Goal: Task Accomplishment & Management: Manage account settings

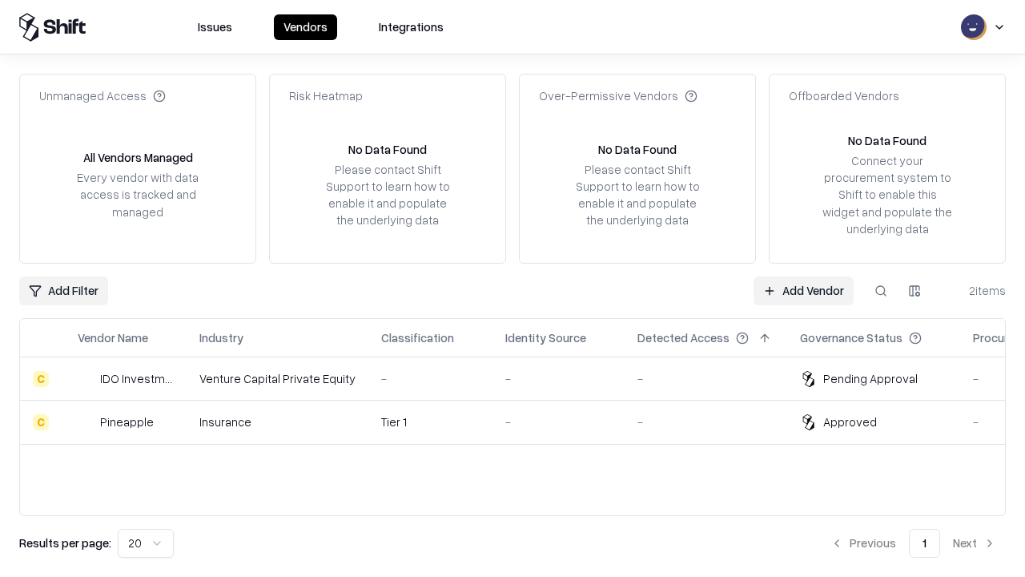
click at [803, 290] on link "Add Vendor" at bounding box center [803, 290] width 100 height 29
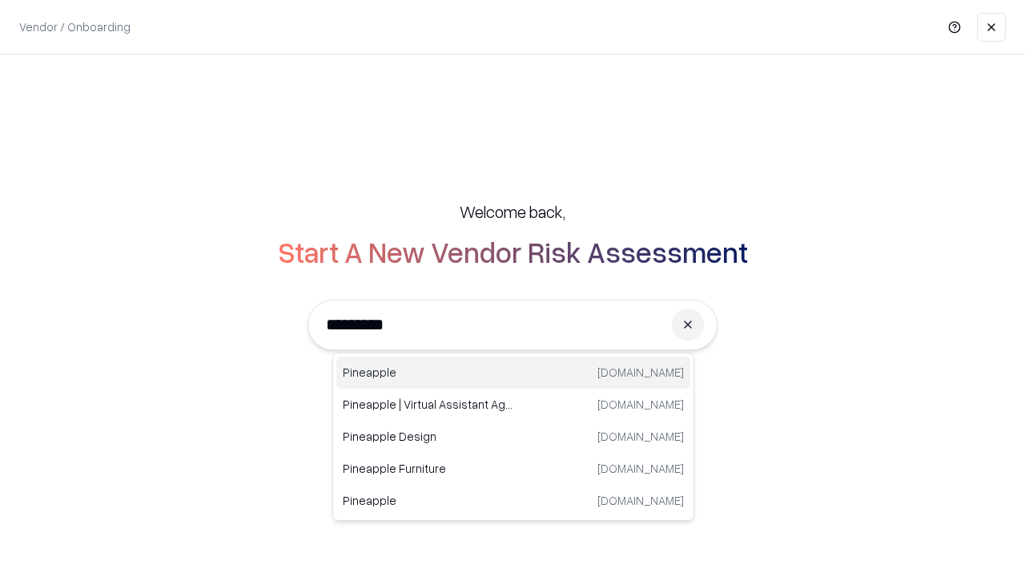
click at [513, 372] on div "Pineapple [DOMAIN_NAME]" at bounding box center [513, 372] width 354 height 32
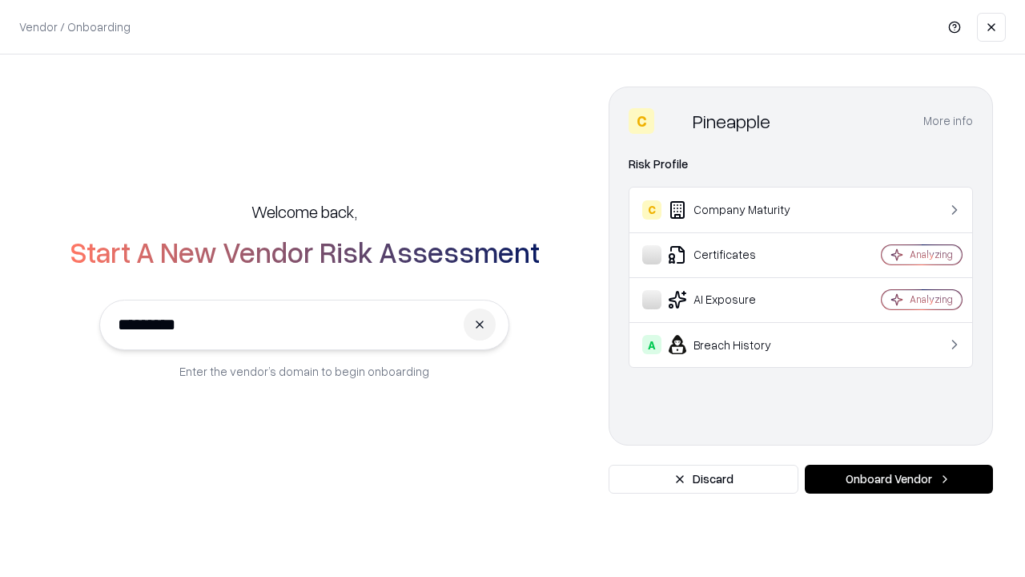
type input "*********"
click at [898, 479] on button "Onboard Vendor" at bounding box center [899, 478] width 188 height 29
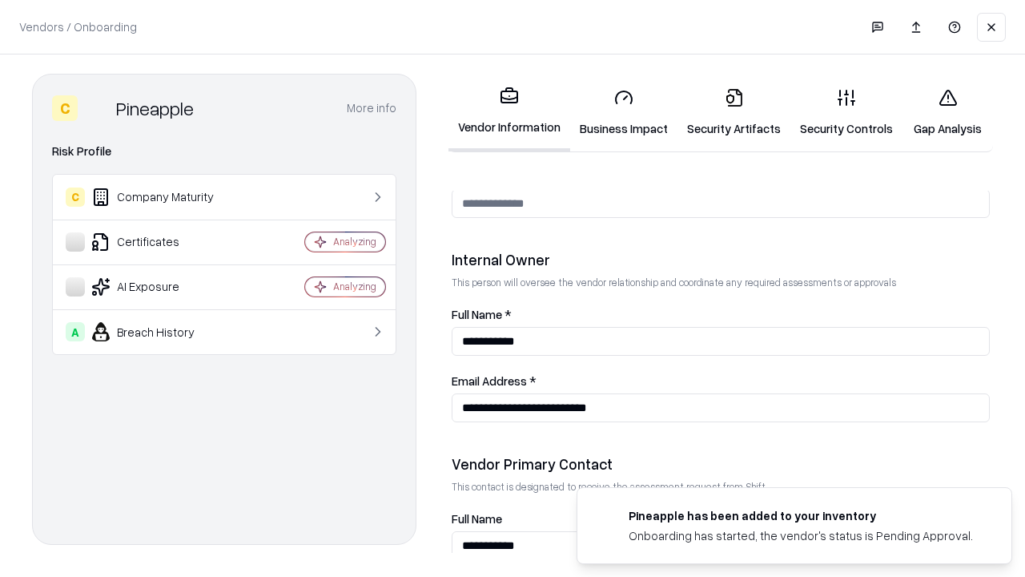
scroll to position [830, 0]
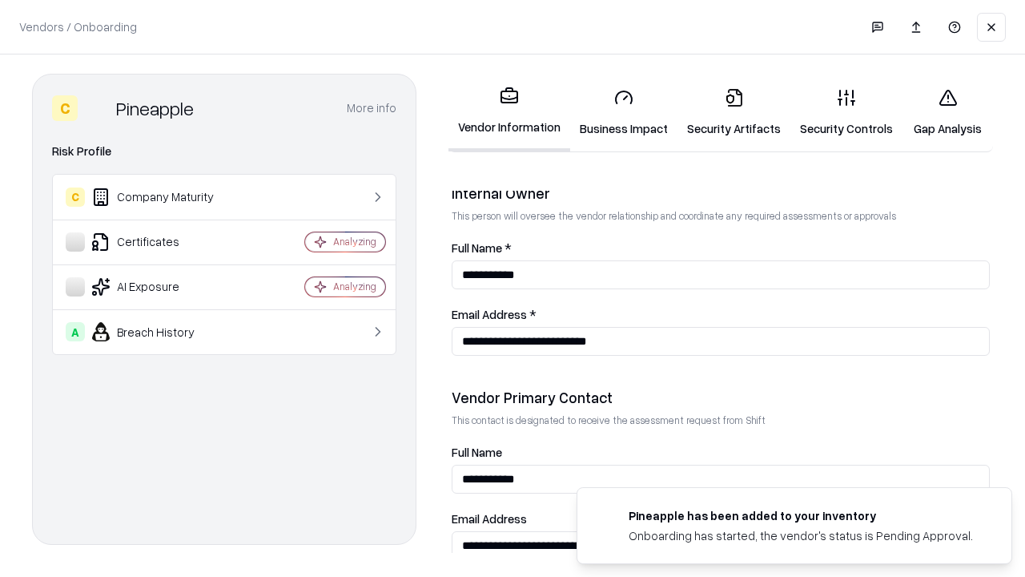
click at [624, 112] on link "Business Impact" at bounding box center [623, 112] width 107 height 74
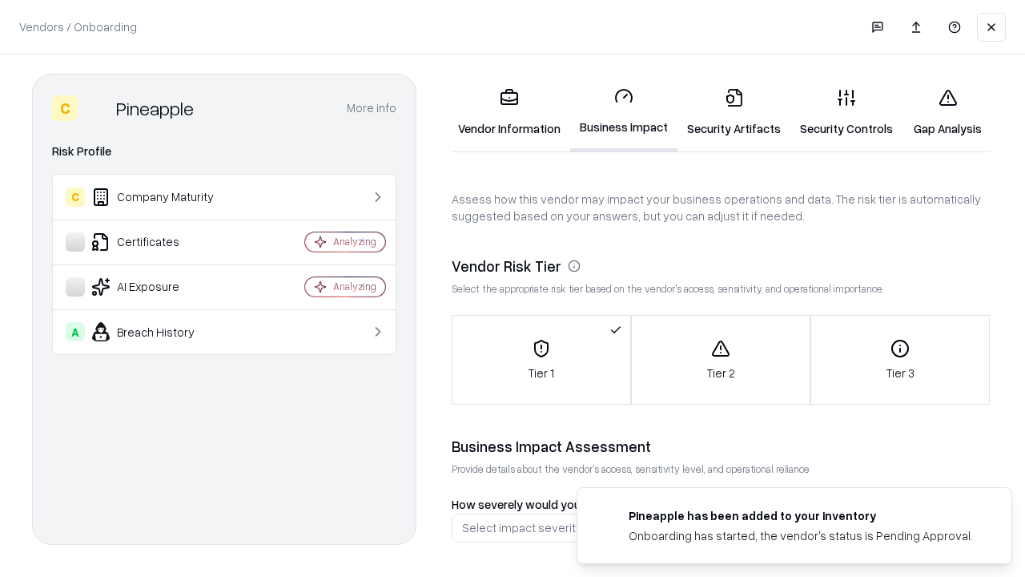
click at [733, 112] on link "Security Artifacts" at bounding box center [733, 112] width 113 height 74
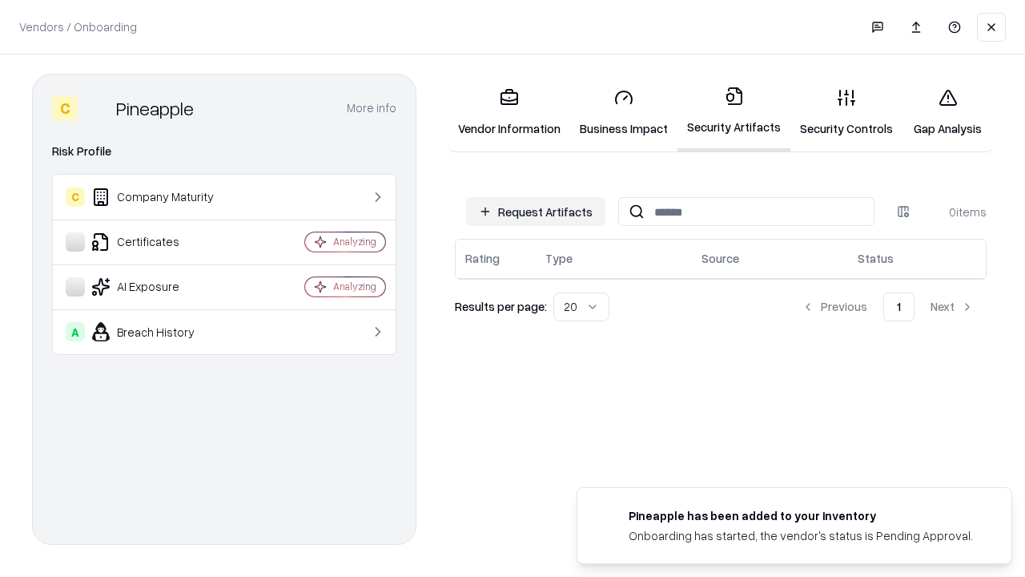
click at [536, 211] on button "Request Artifacts" at bounding box center [535, 211] width 139 height 29
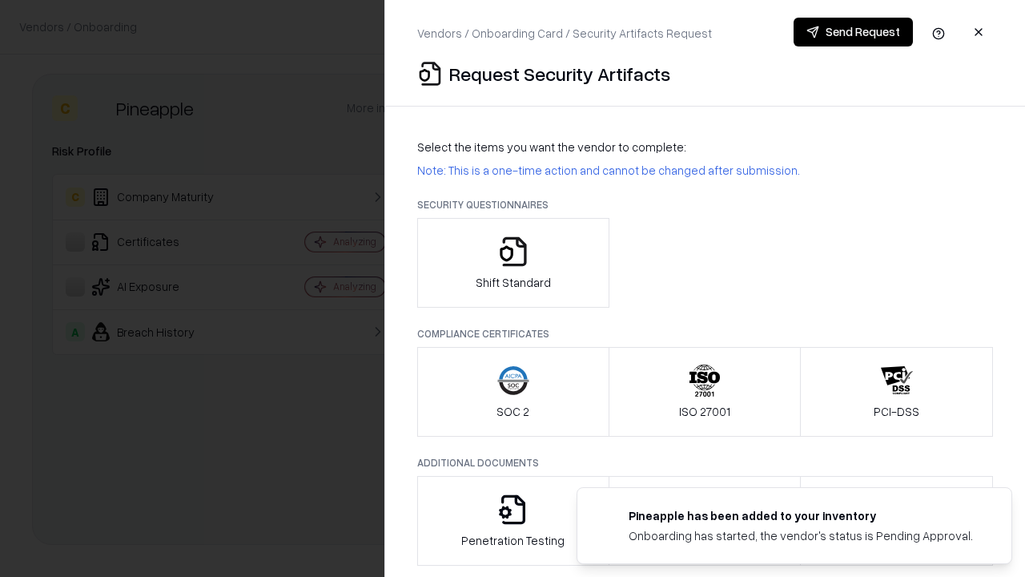
click at [512, 263] on icon "button" at bounding box center [513, 251] width 32 height 32
click at [853, 32] on button "Send Request" at bounding box center [853, 32] width 119 height 29
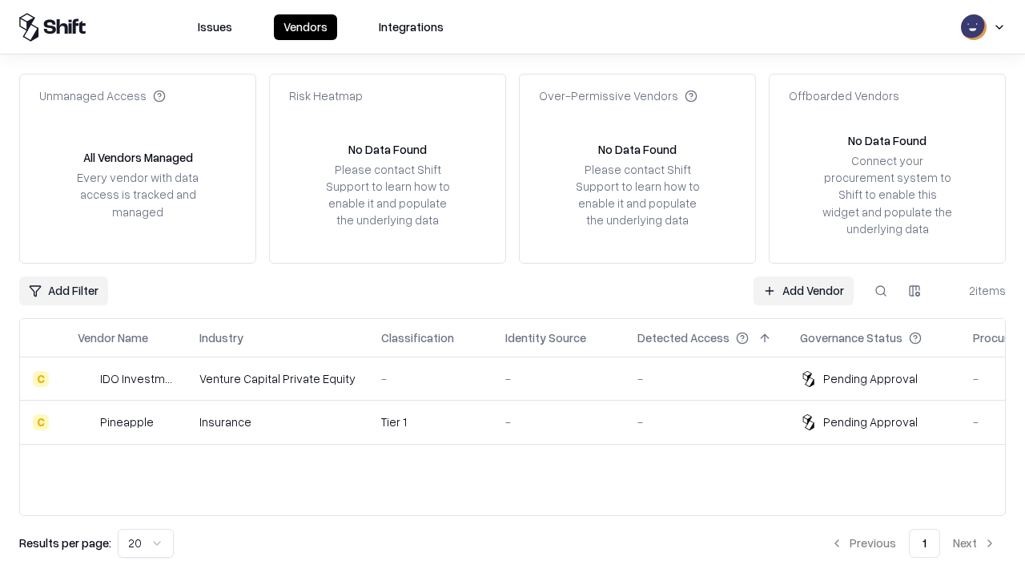
click at [803, 290] on link "Add Vendor" at bounding box center [803, 290] width 100 height 29
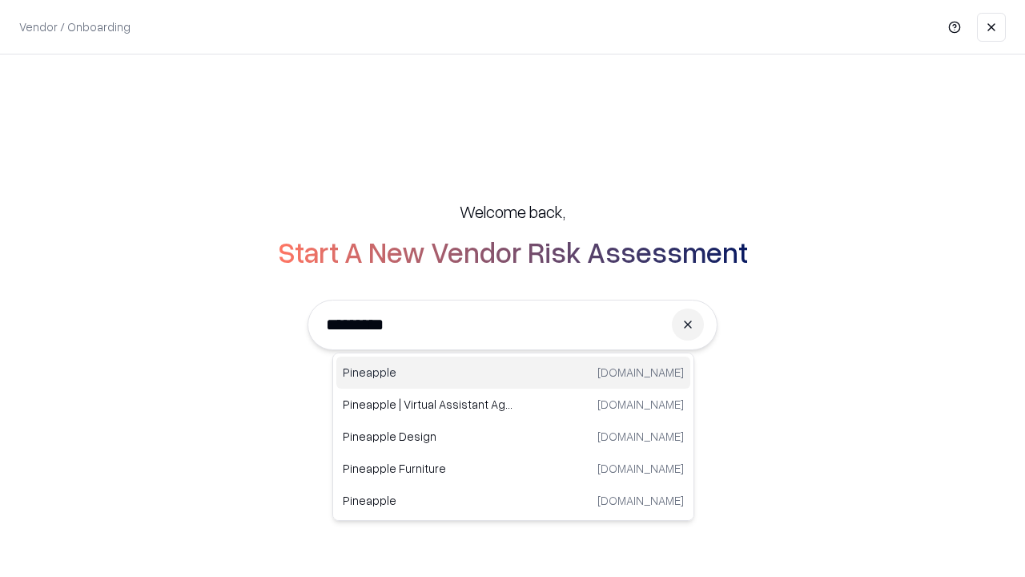
click at [513, 372] on div "Pineapple [DOMAIN_NAME]" at bounding box center [513, 372] width 354 height 32
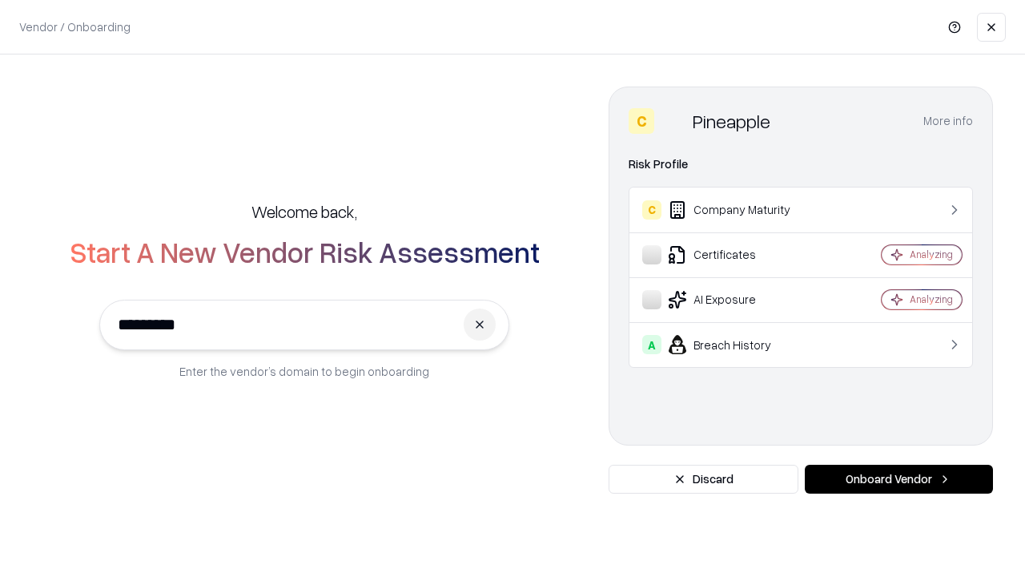
type input "*********"
click at [898, 479] on button "Onboard Vendor" at bounding box center [899, 478] width 188 height 29
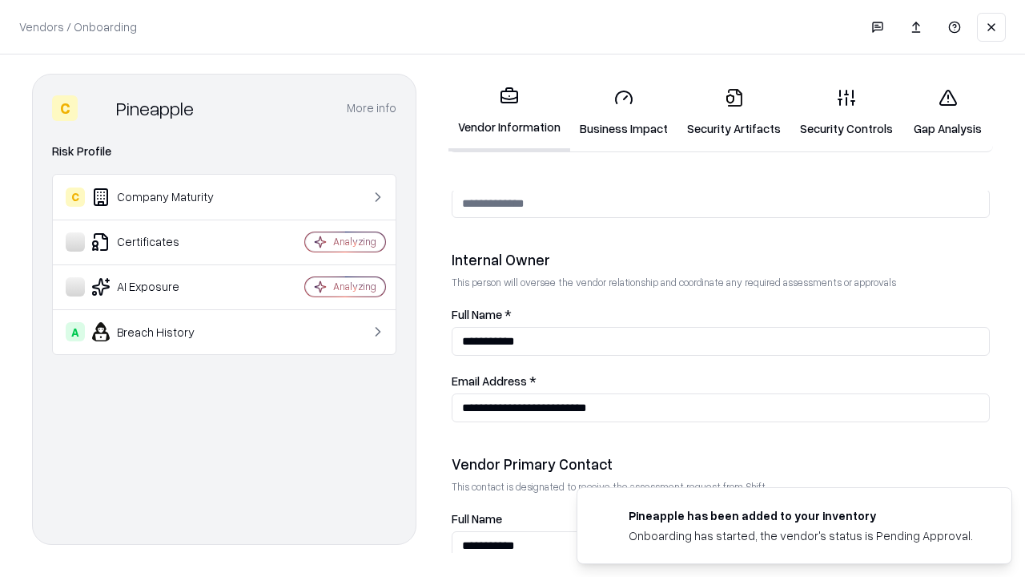
scroll to position [830, 0]
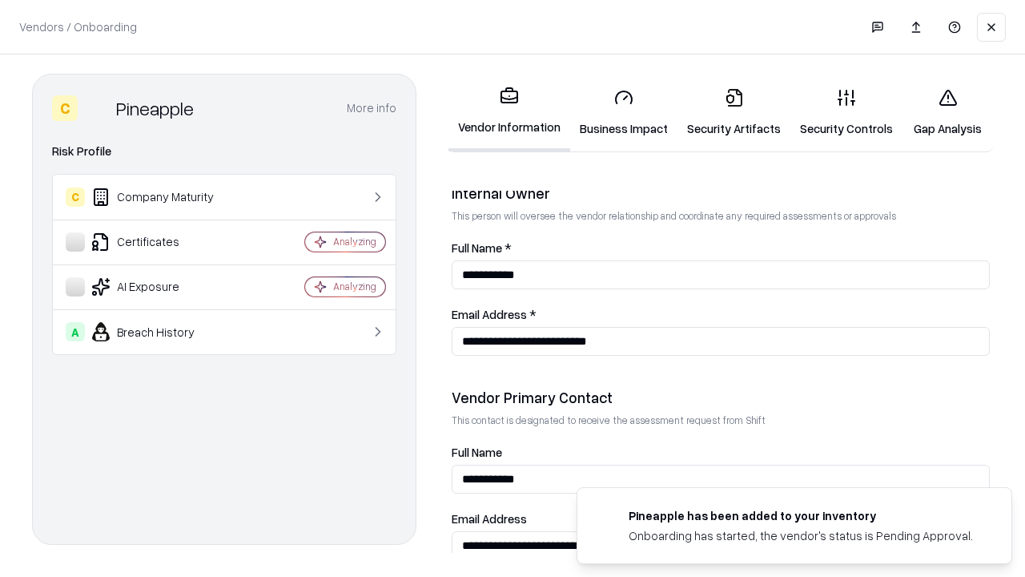
click at [947, 112] on link "Gap Analysis" at bounding box center [947, 112] width 90 height 74
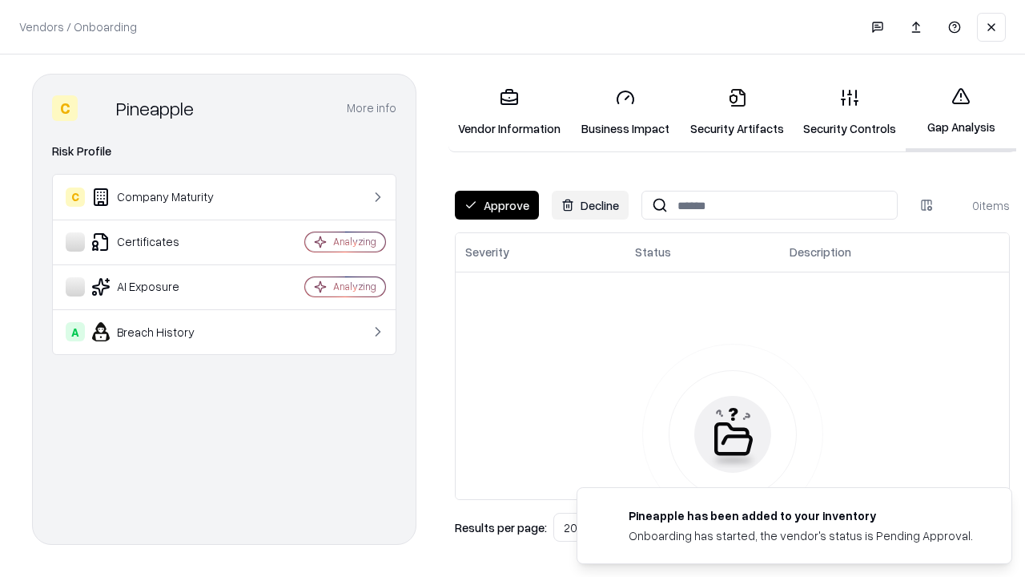
click at [496, 205] on button "Approve" at bounding box center [497, 205] width 84 height 29
